Goal: Information Seeking & Learning: Check status

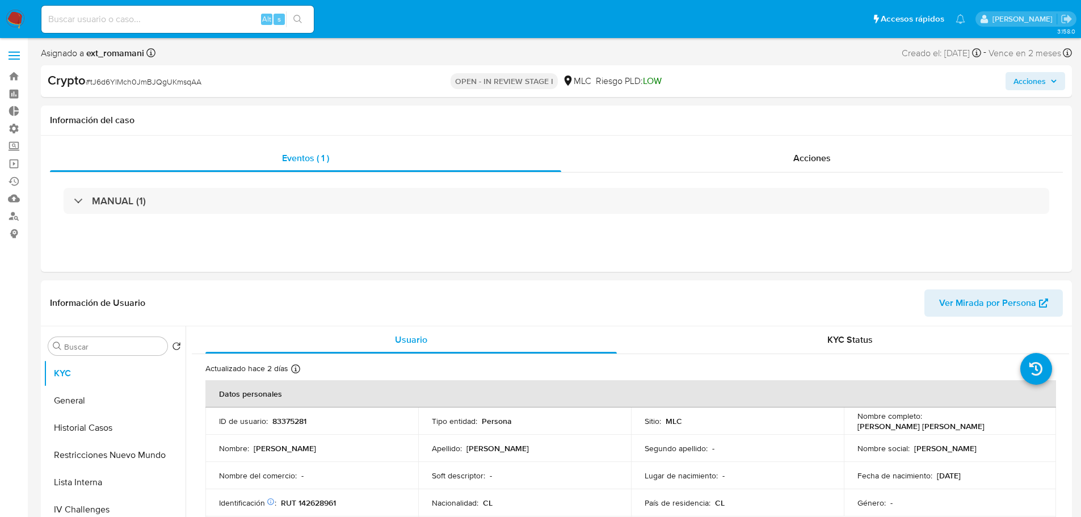
select select "10"
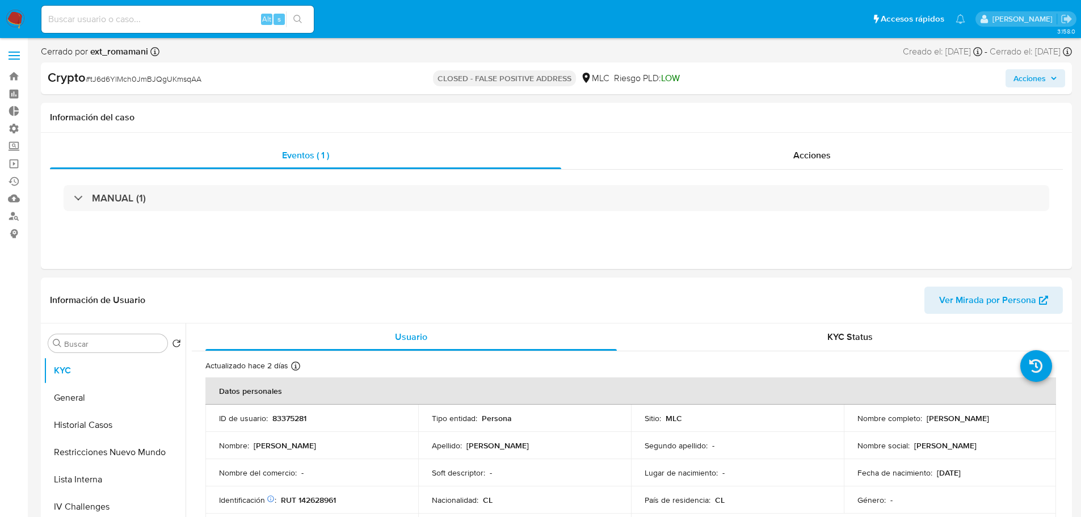
select select "10"
click at [817, 159] on span "Acciones" at bounding box center [811, 155] width 37 height 13
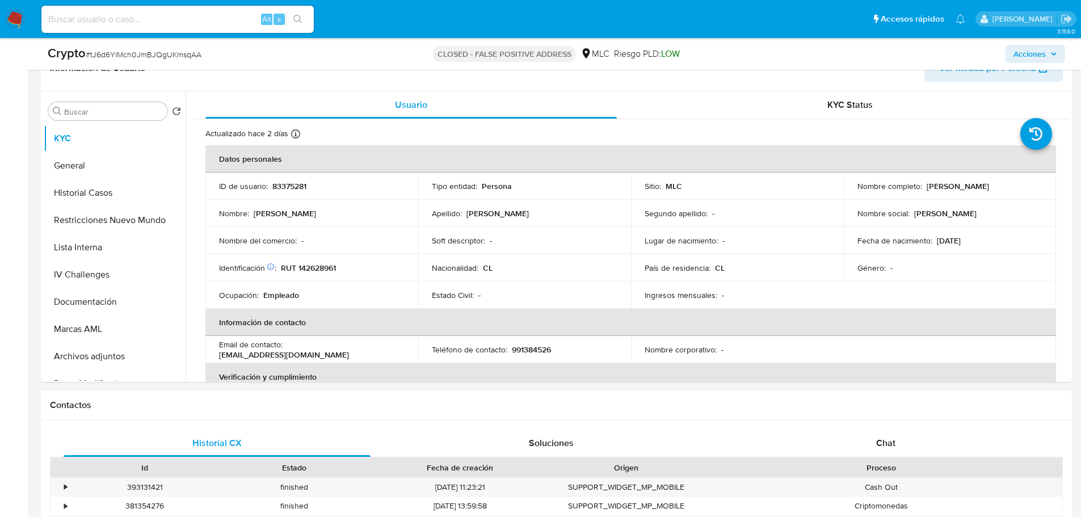
scroll to position [624, 0]
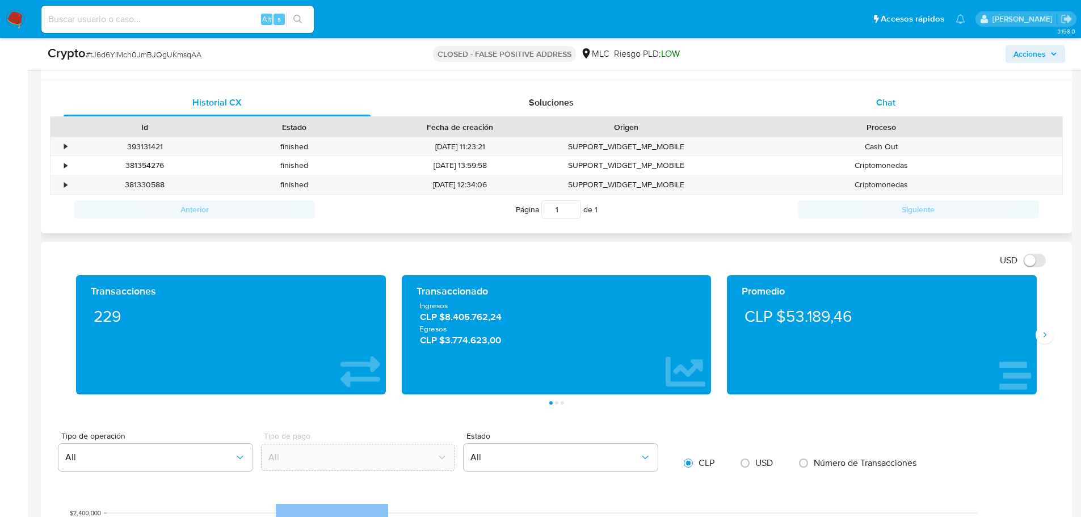
click at [922, 99] on div "Chat" at bounding box center [885, 102] width 307 height 27
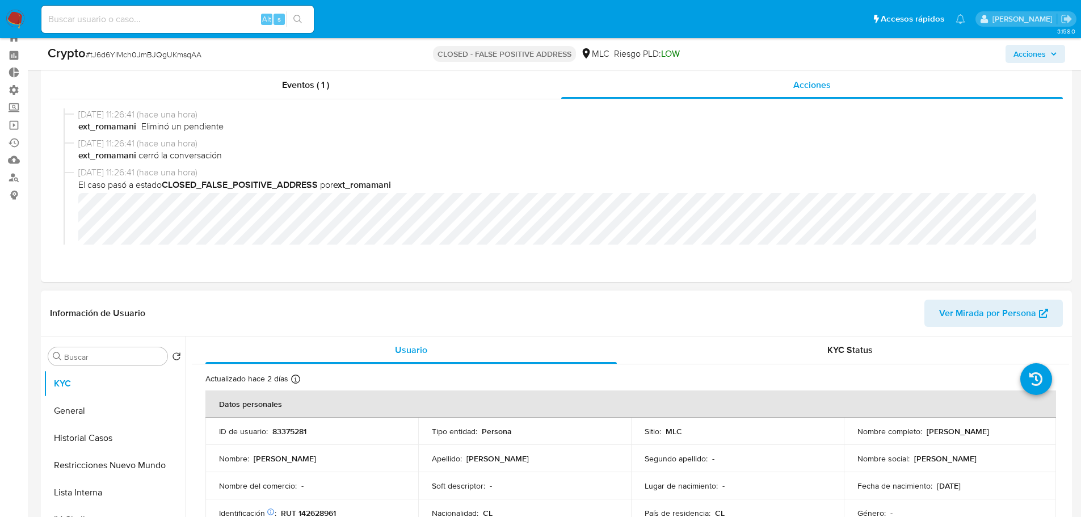
scroll to position [0, 0]
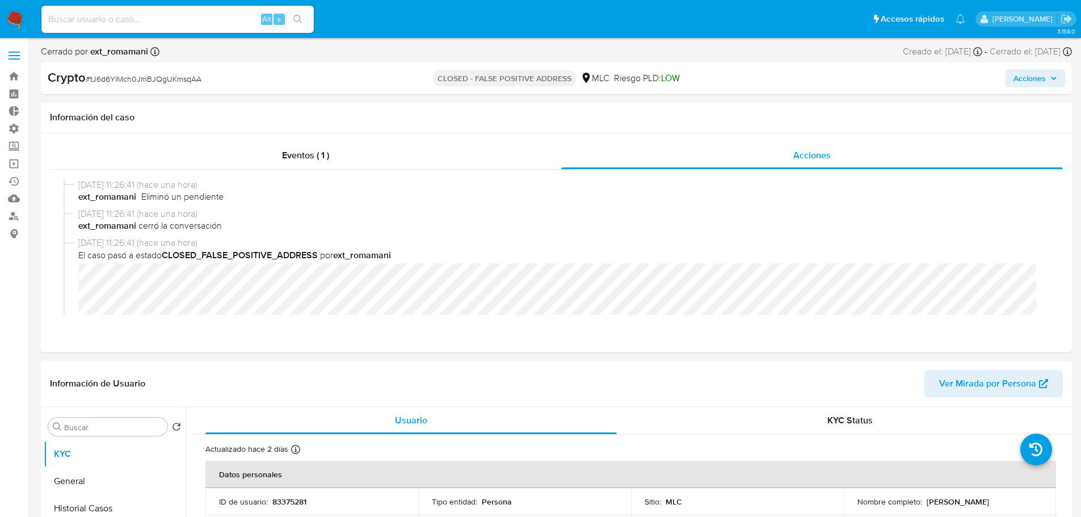
click at [12, 19] on img at bounding box center [15, 19] width 19 height 19
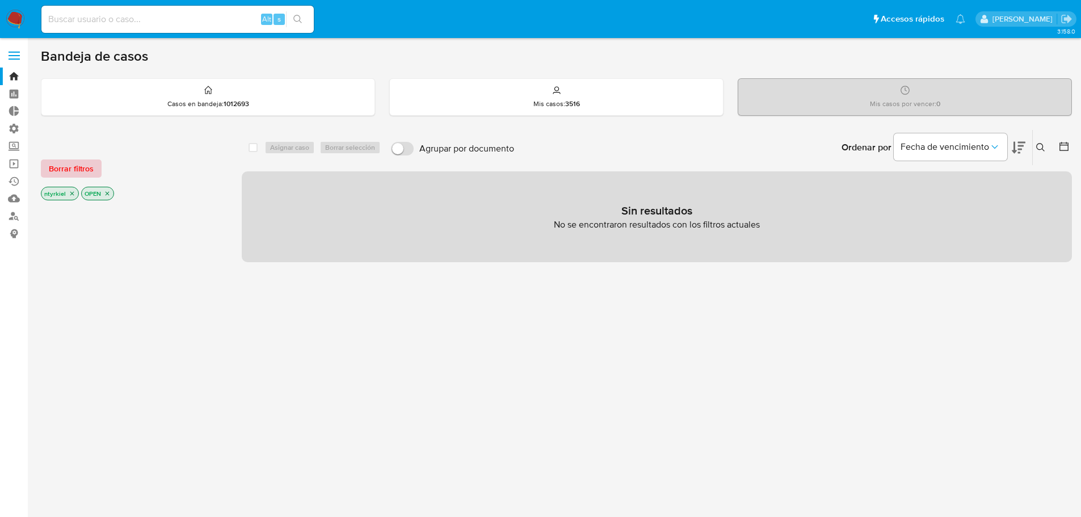
click at [87, 168] on span "Borrar filtros" at bounding box center [71, 169] width 45 height 16
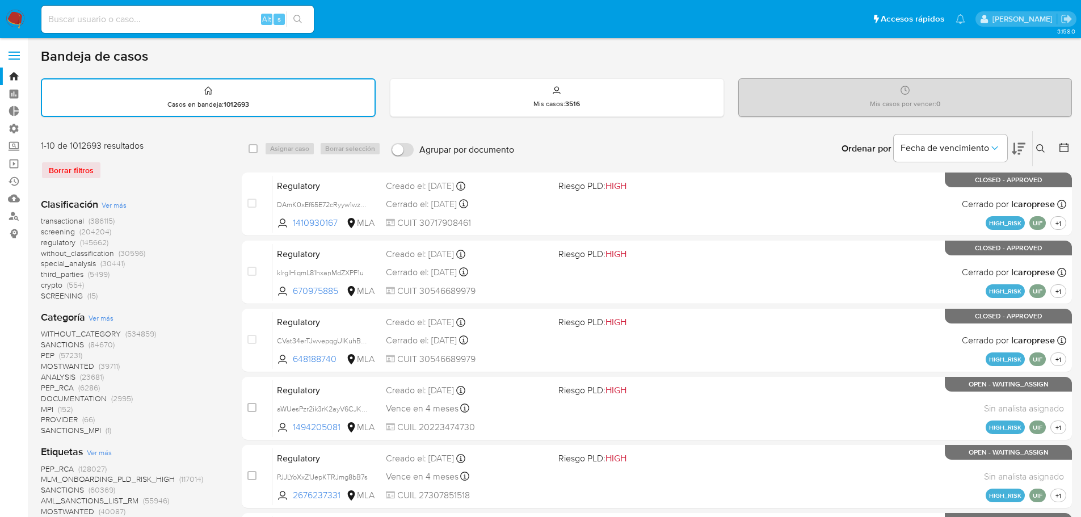
click at [54, 286] on span "crypto" at bounding box center [52, 284] width 22 height 11
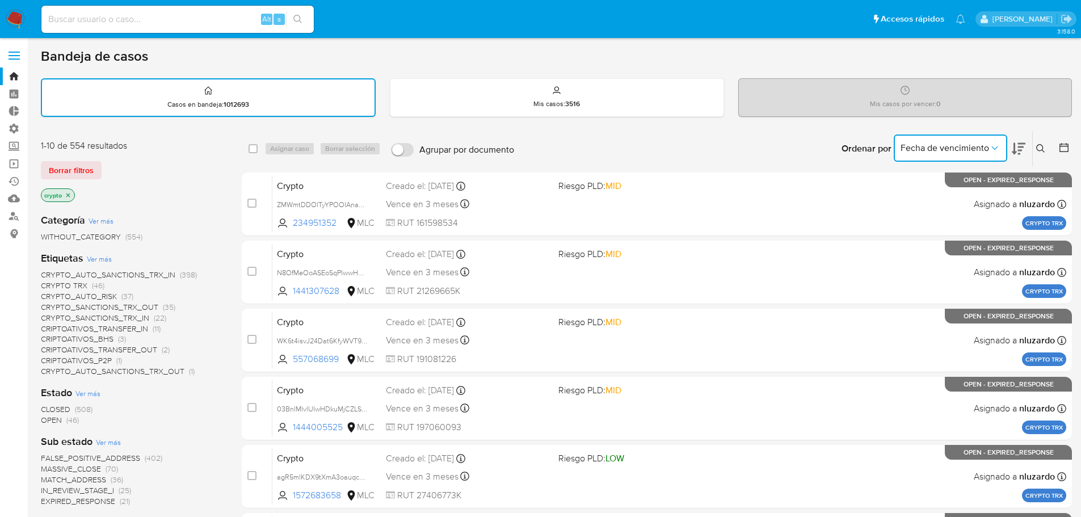
click at [977, 150] on span "Fecha de vencimiento" at bounding box center [944, 147] width 89 height 11
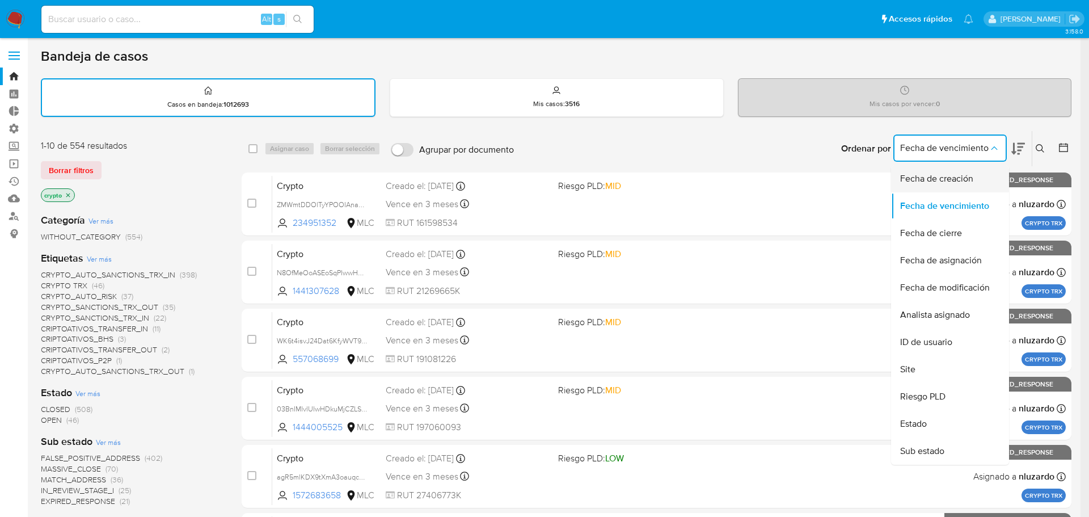
click at [958, 173] on span "Fecha de creación" at bounding box center [936, 178] width 73 height 11
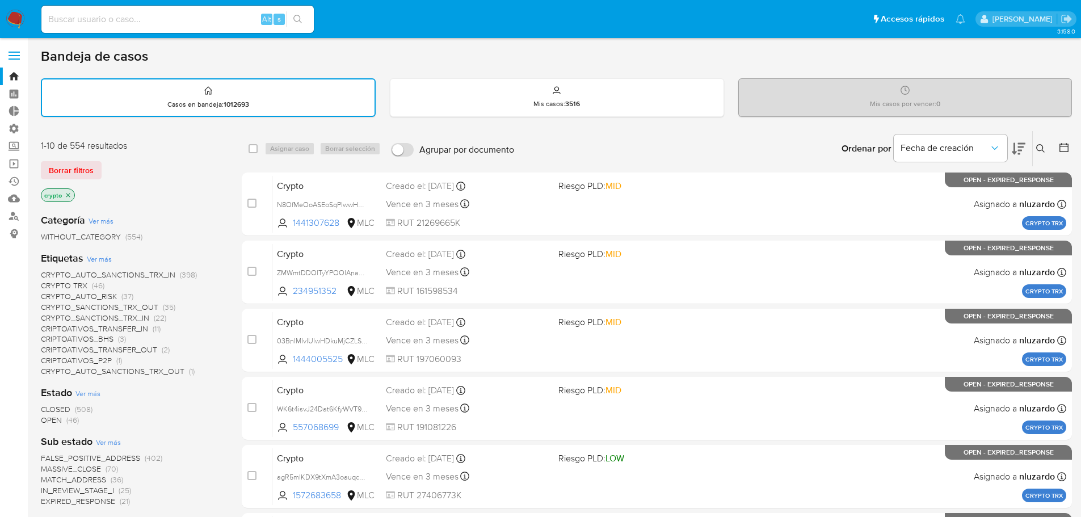
click at [1018, 145] on icon at bounding box center [1019, 149] width 14 height 14
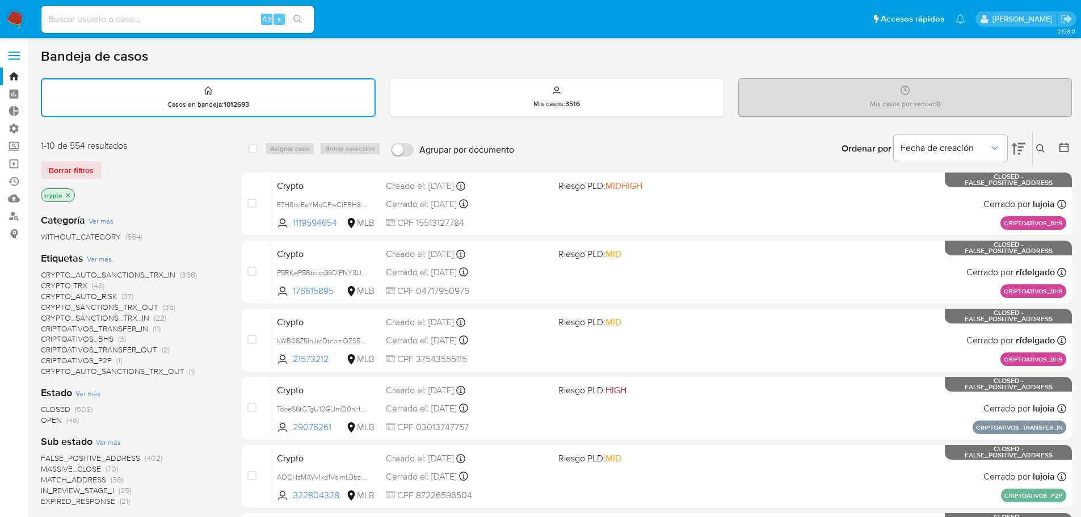
click at [1018, 145] on icon at bounding box center [1019, 149] width 14 height 14
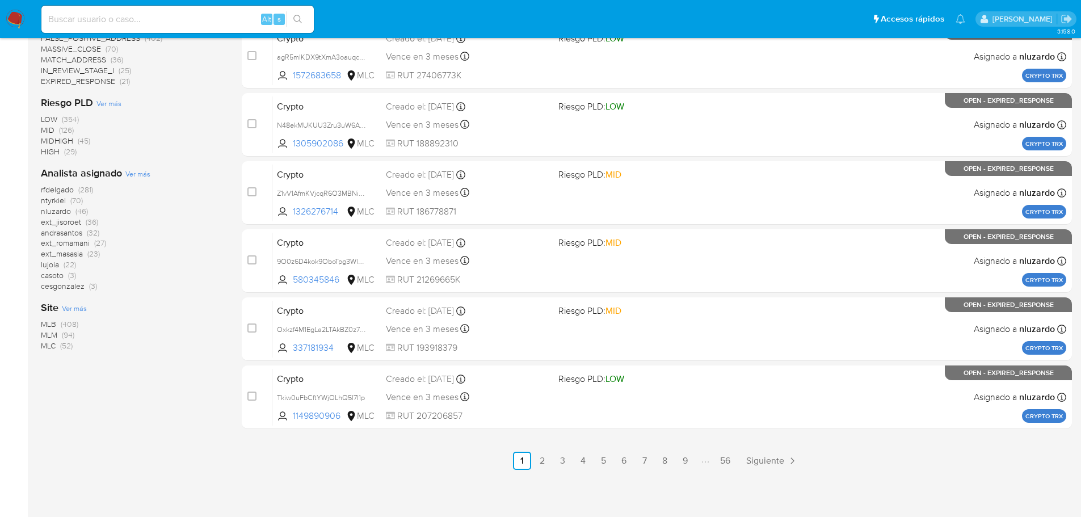
scroll to position [421, 0]
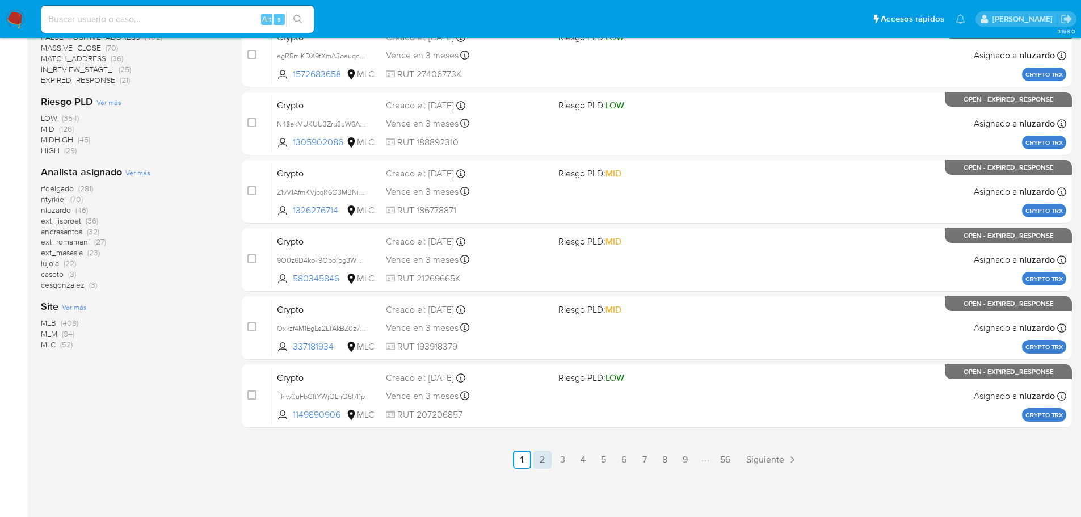
click at [539, 460] on link "2" at bounding box center [542, 459] width 18 height 18
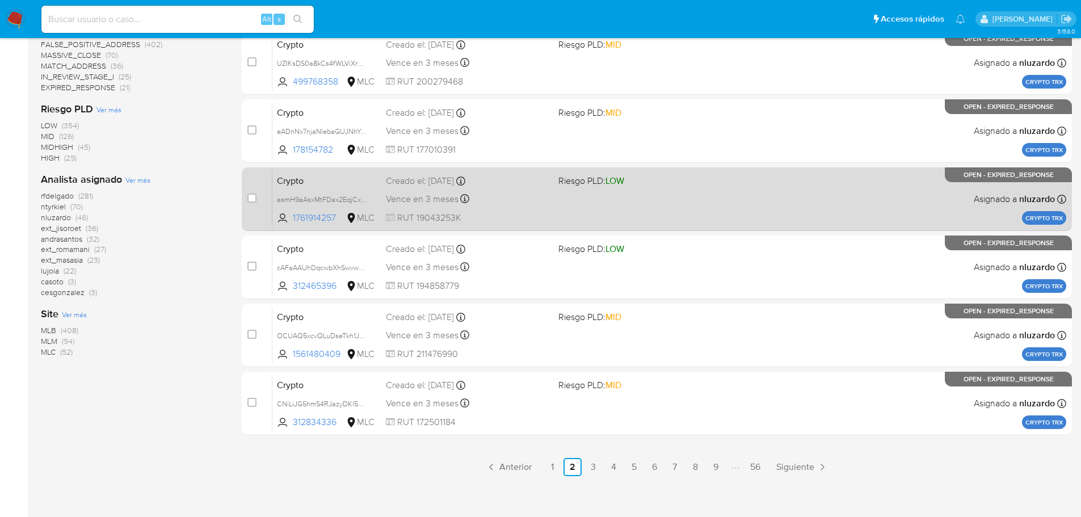
scroll to position [421, 0]
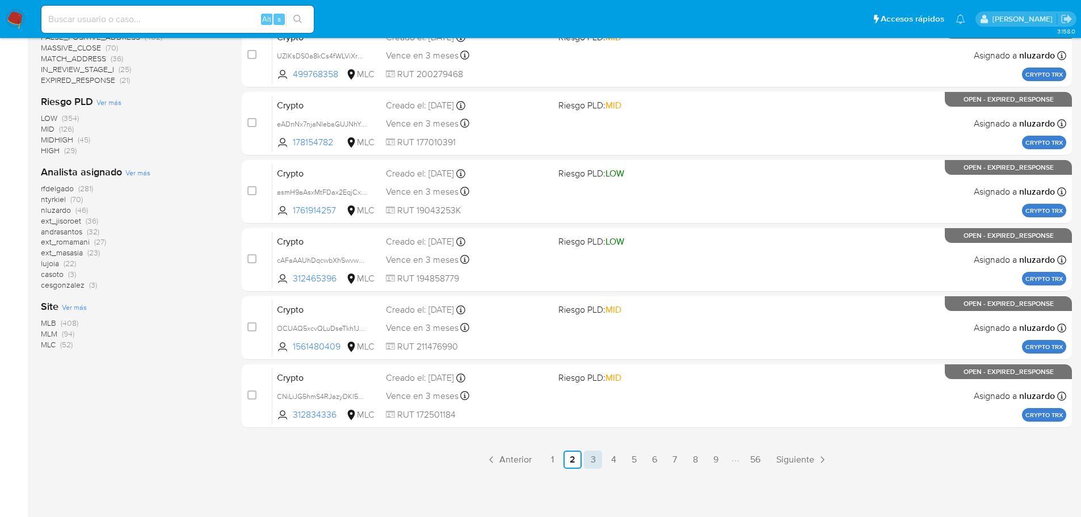
click at [588, 462] on link "3" at bounding box center [593, 459] width 18 height 18
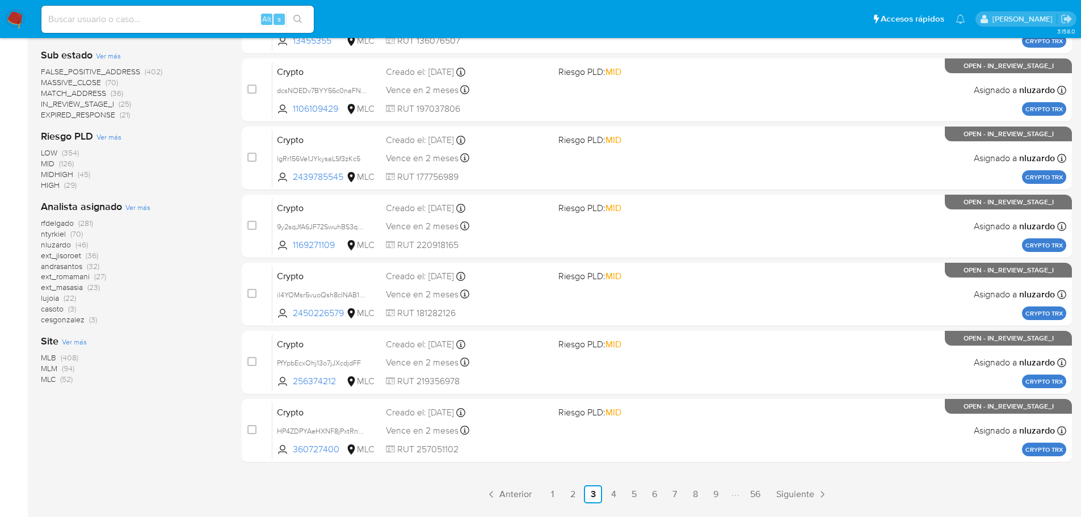
scroll to position [421, 0]
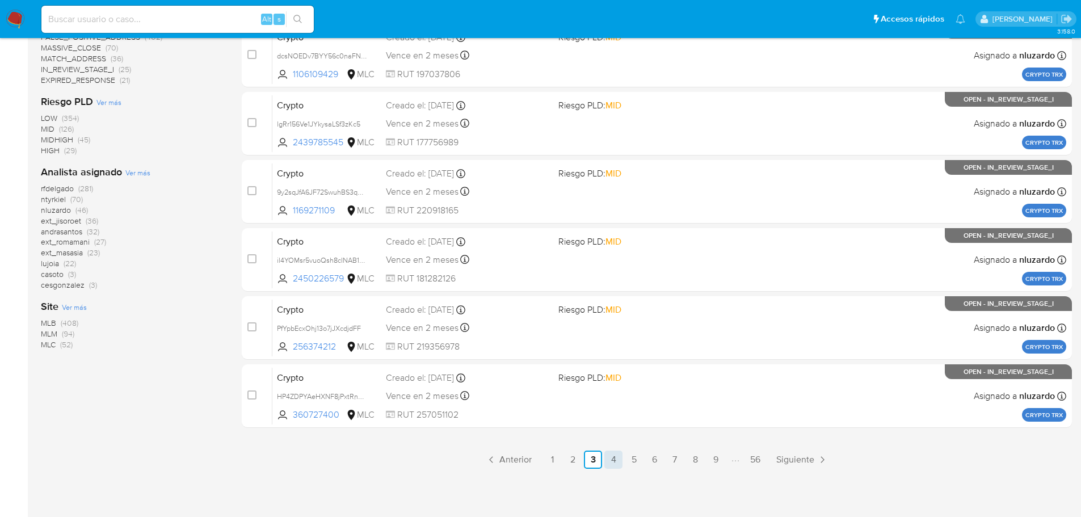
click at [611, 458] on link "4" at bounding box center [613, 459] width 18 height 18
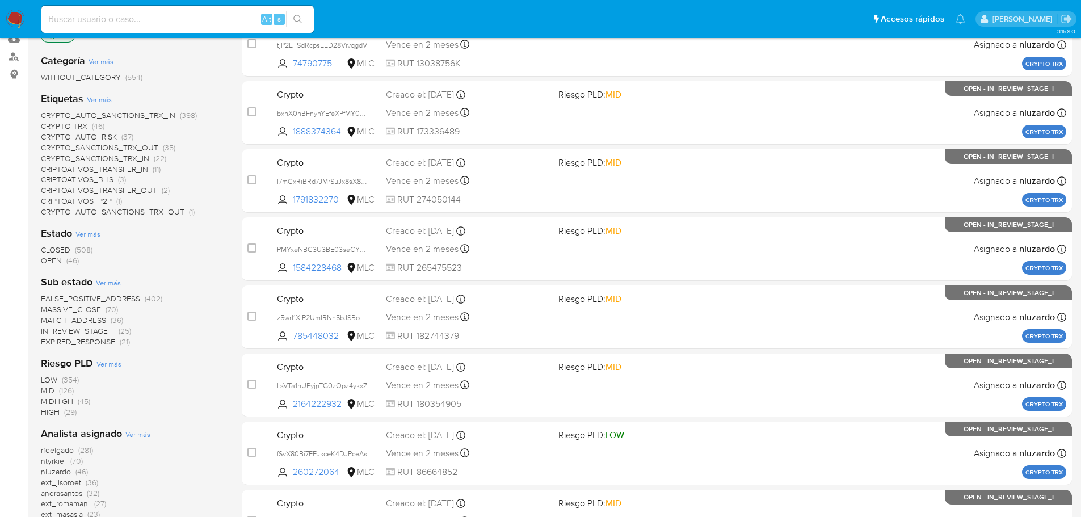
scroll to position [81, 0]
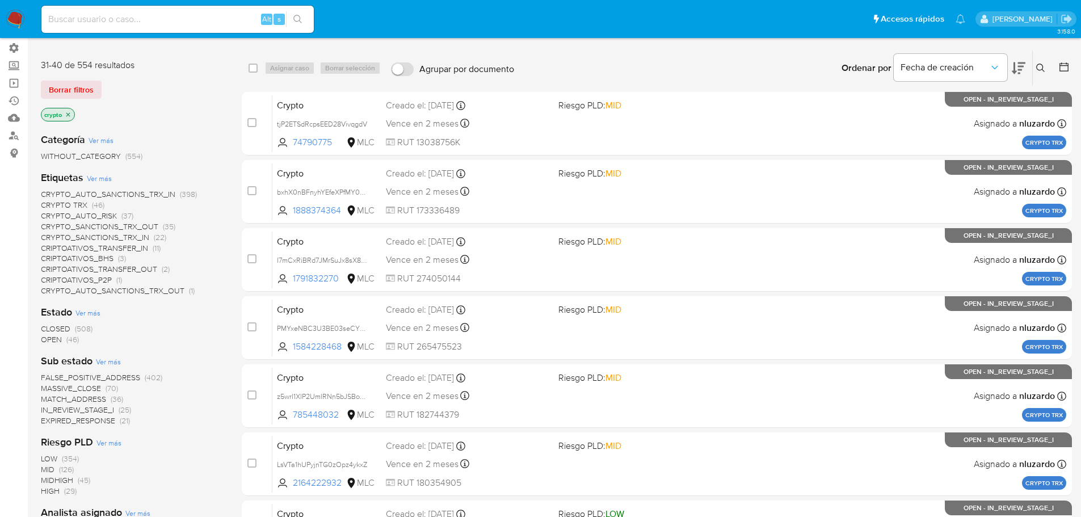
click at [53, 338] on span "OPEN" at bounding box center [51, 339] width 21 height 11
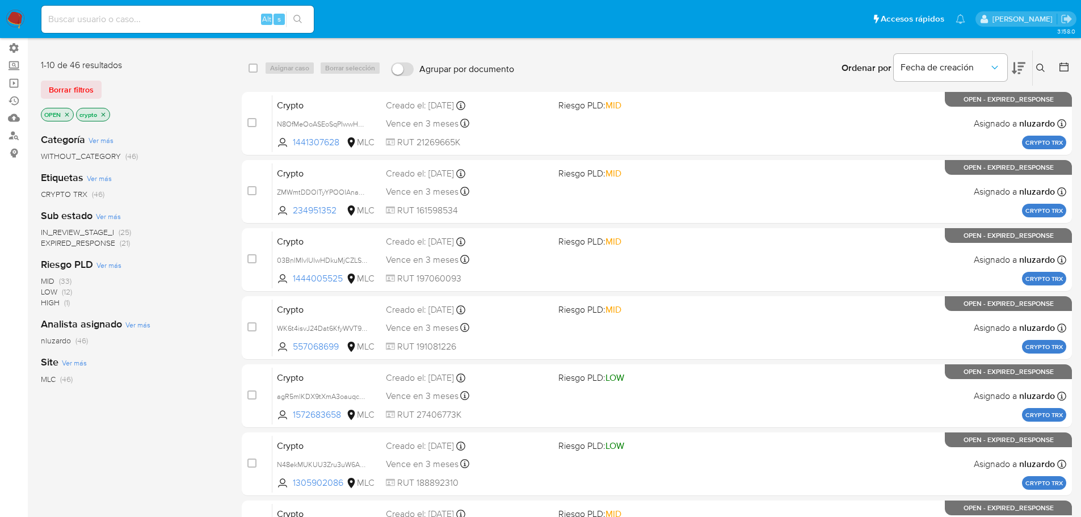
click at [63, 116] on p "OPEN" at bounding box center [57, 114] width 32 height 12
click at [64, 116] on icon "close-filter" at bounding box center [67, 114] width 7 height 7
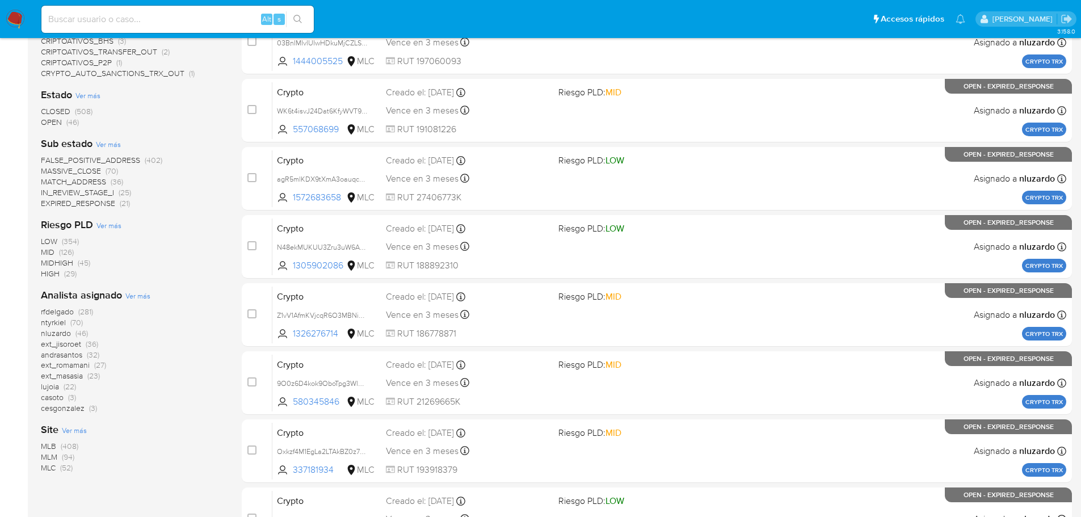
scroll to position [194, 0]
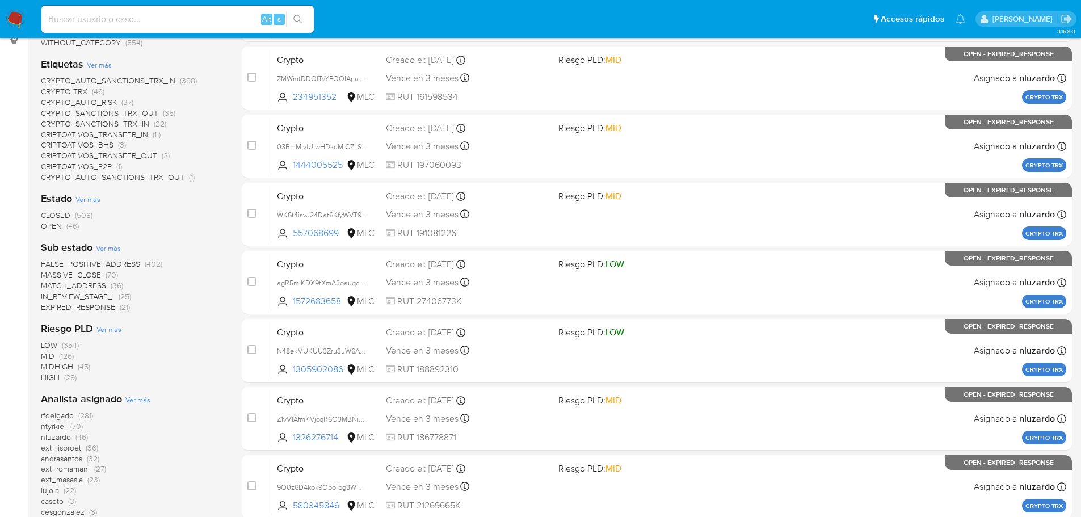
click at [58, 214] on span "CLOSED" at bounding box center [56, 214] width 30 height 11
